Goal: Navigation & Orientation: Go to known website

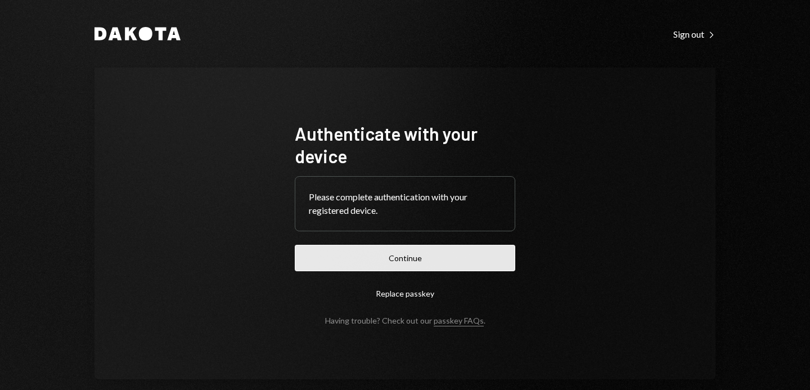
click at [376, 254] on button "Continue" at bounding box center [405, 258] width 221 height 26
